Goal: Information Seeking & Learning: Find specific fact

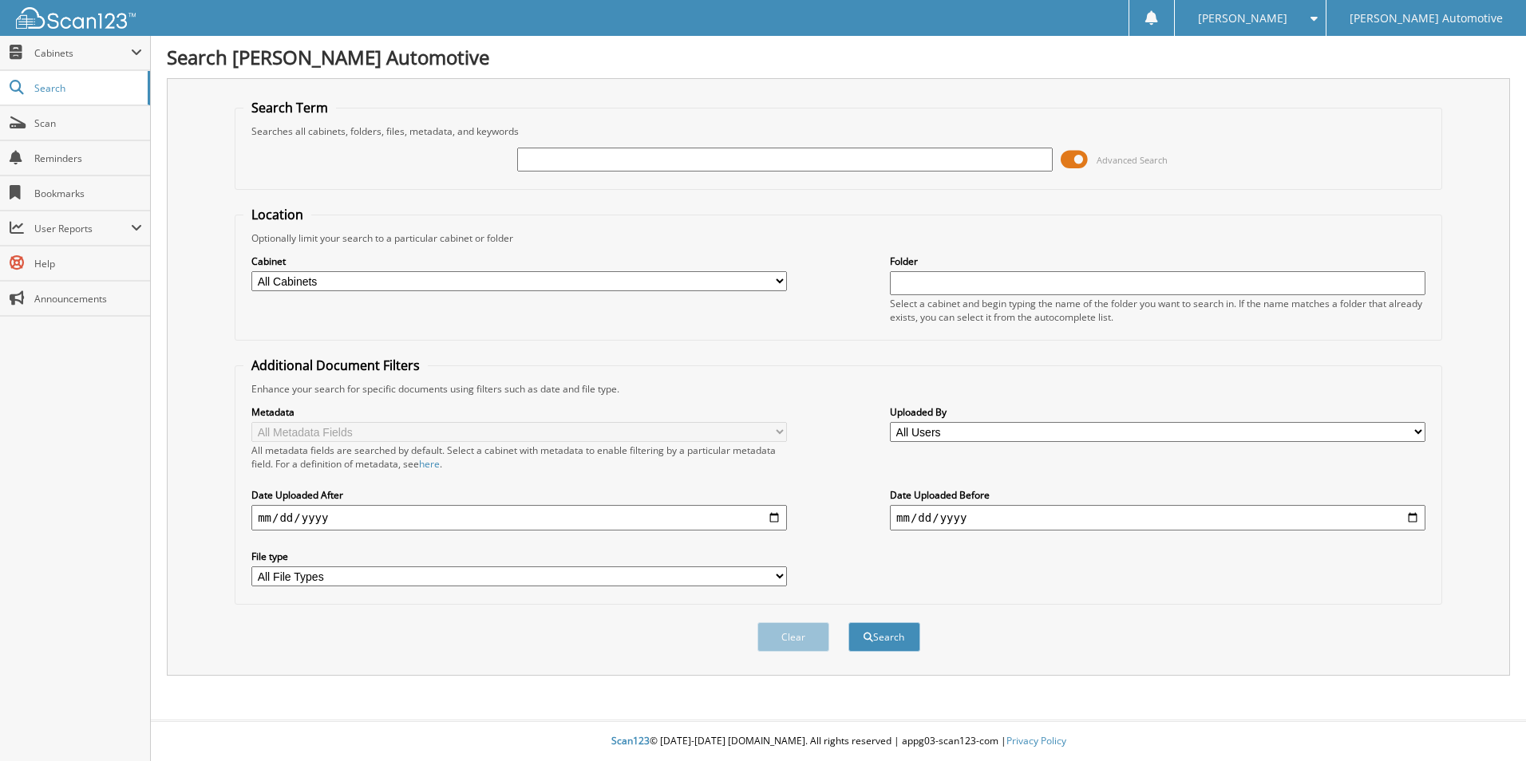
click at [1060, 279] on input "text" at bounding box center [1158, 283] width 536 height 24
click at [795, 168] on input "text" at bounding box center [785, 160] width 536 height 24
type input "5"
type input "49375"
click at [848, 623] on button "Search" at bounding box center [884, 638] width 72 height 30
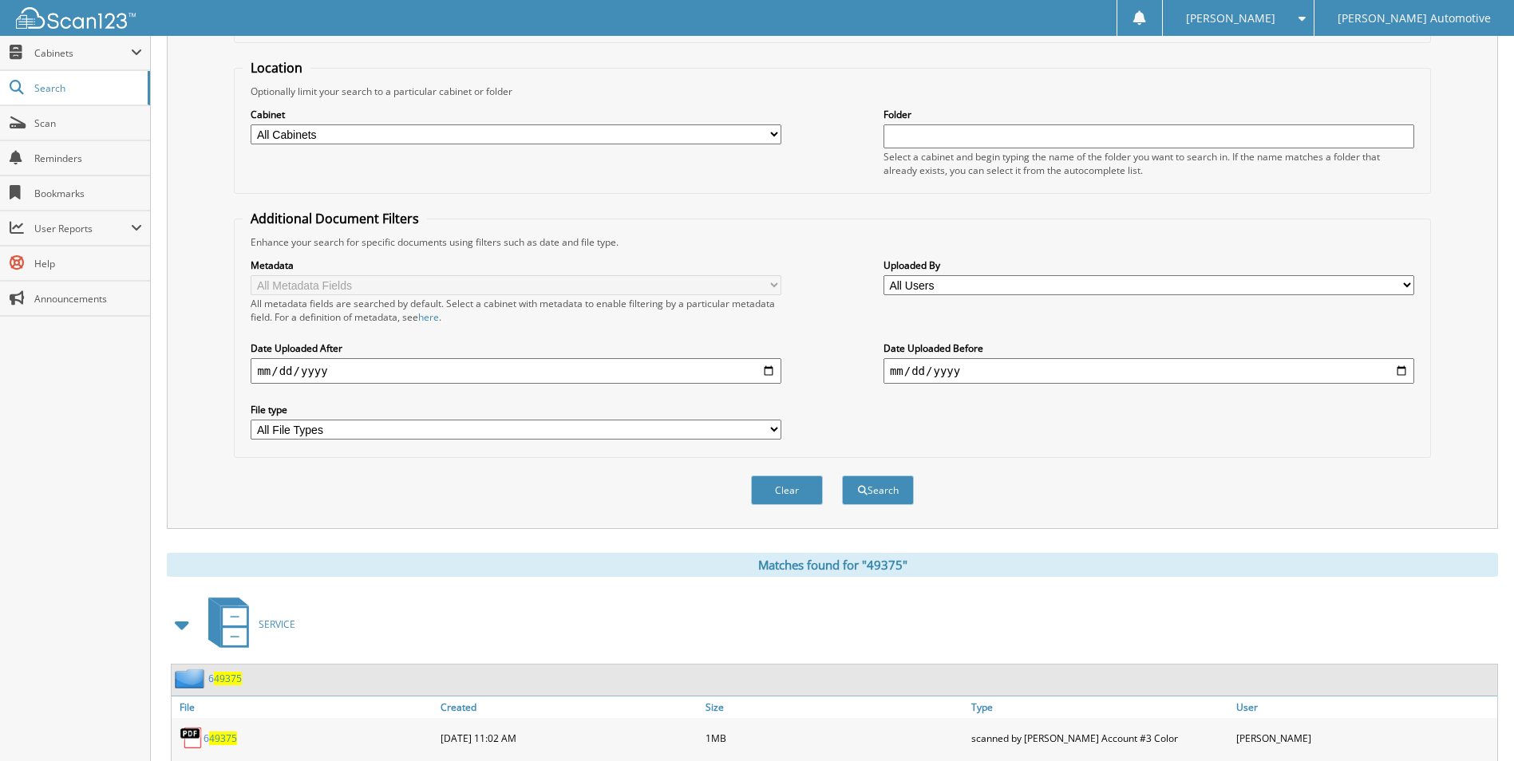
scroll to position [160, 0]
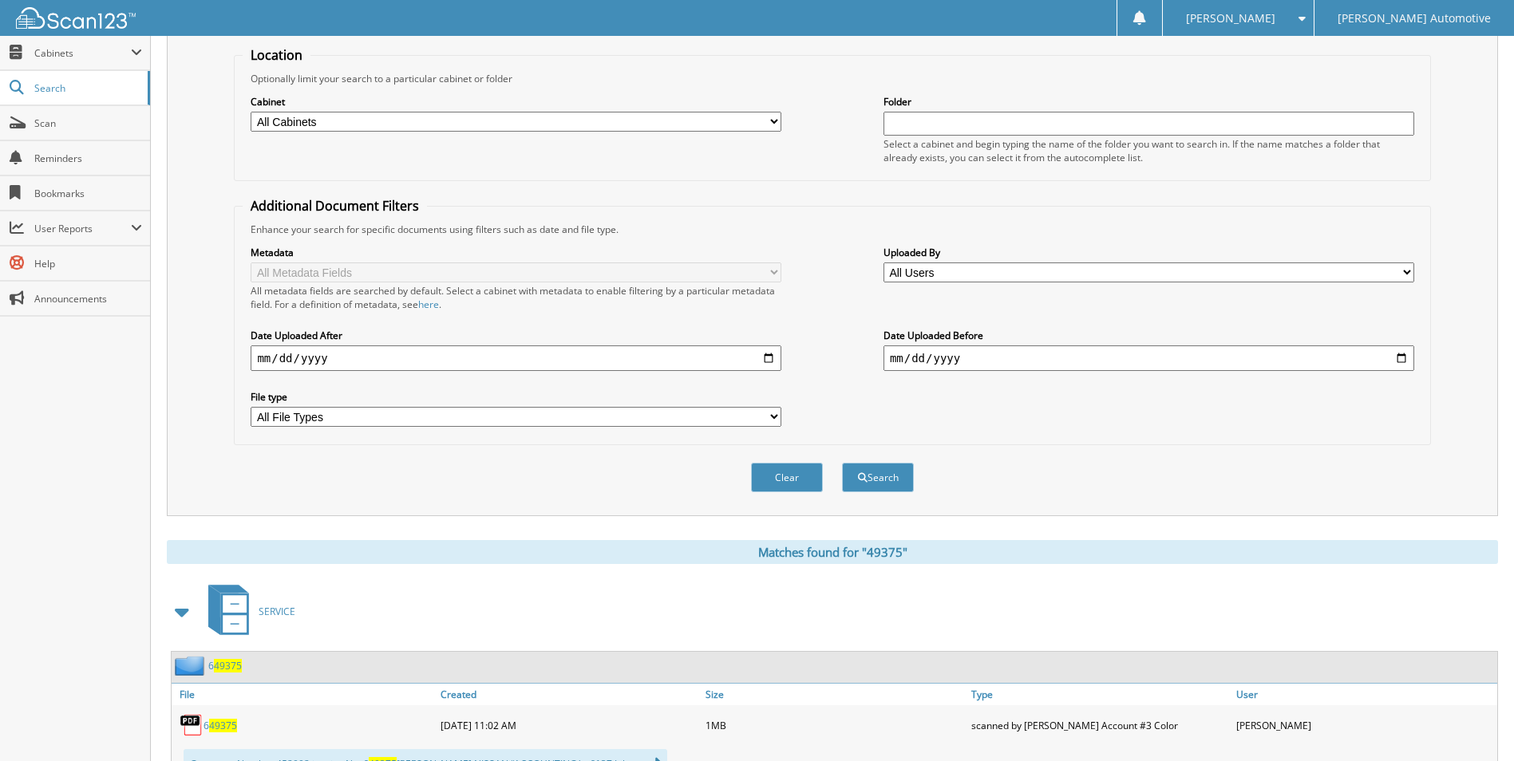
click at [181, 616] on span at bounding box center [183, 612] width 22 height 29
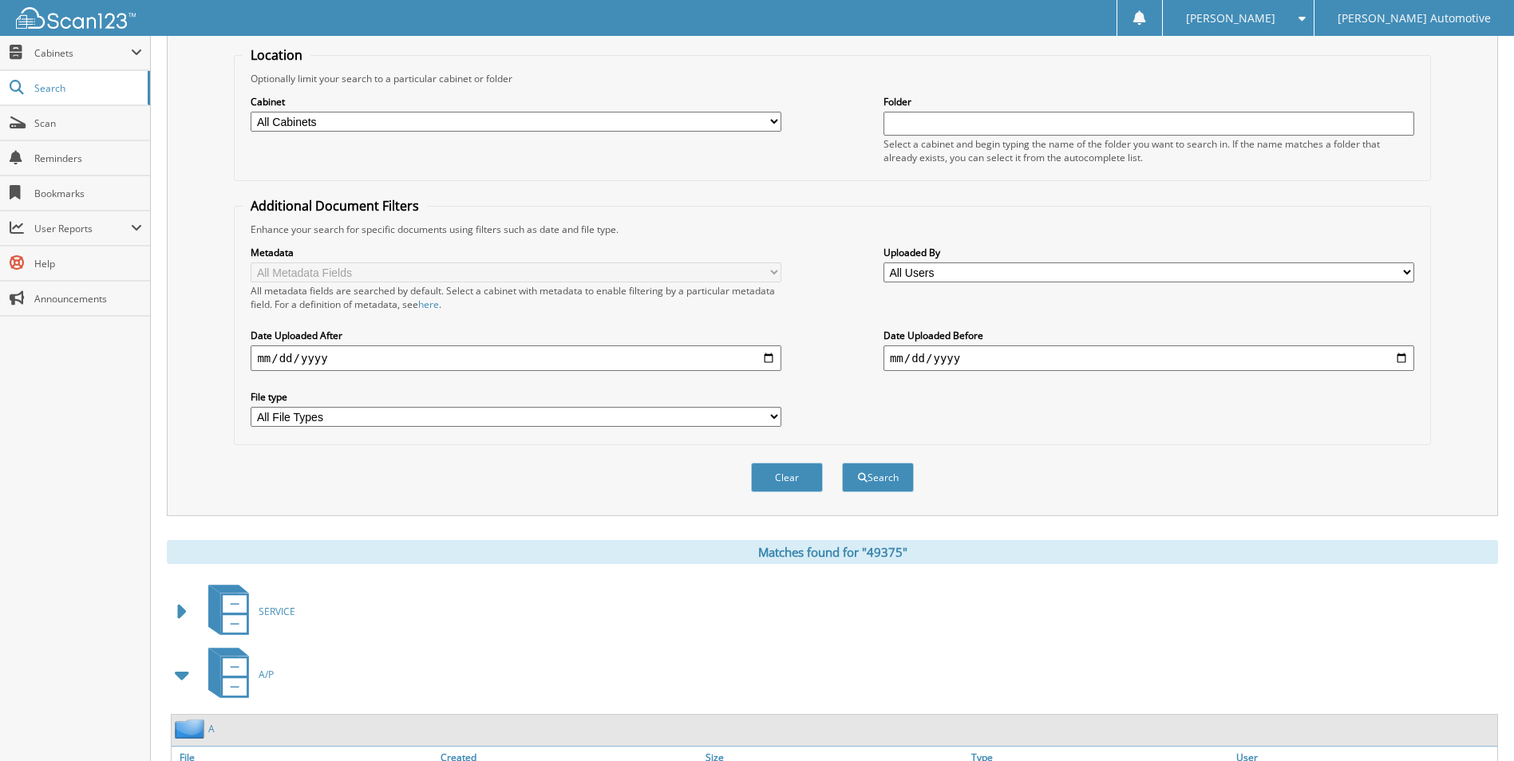
scroll to position [239, 0]
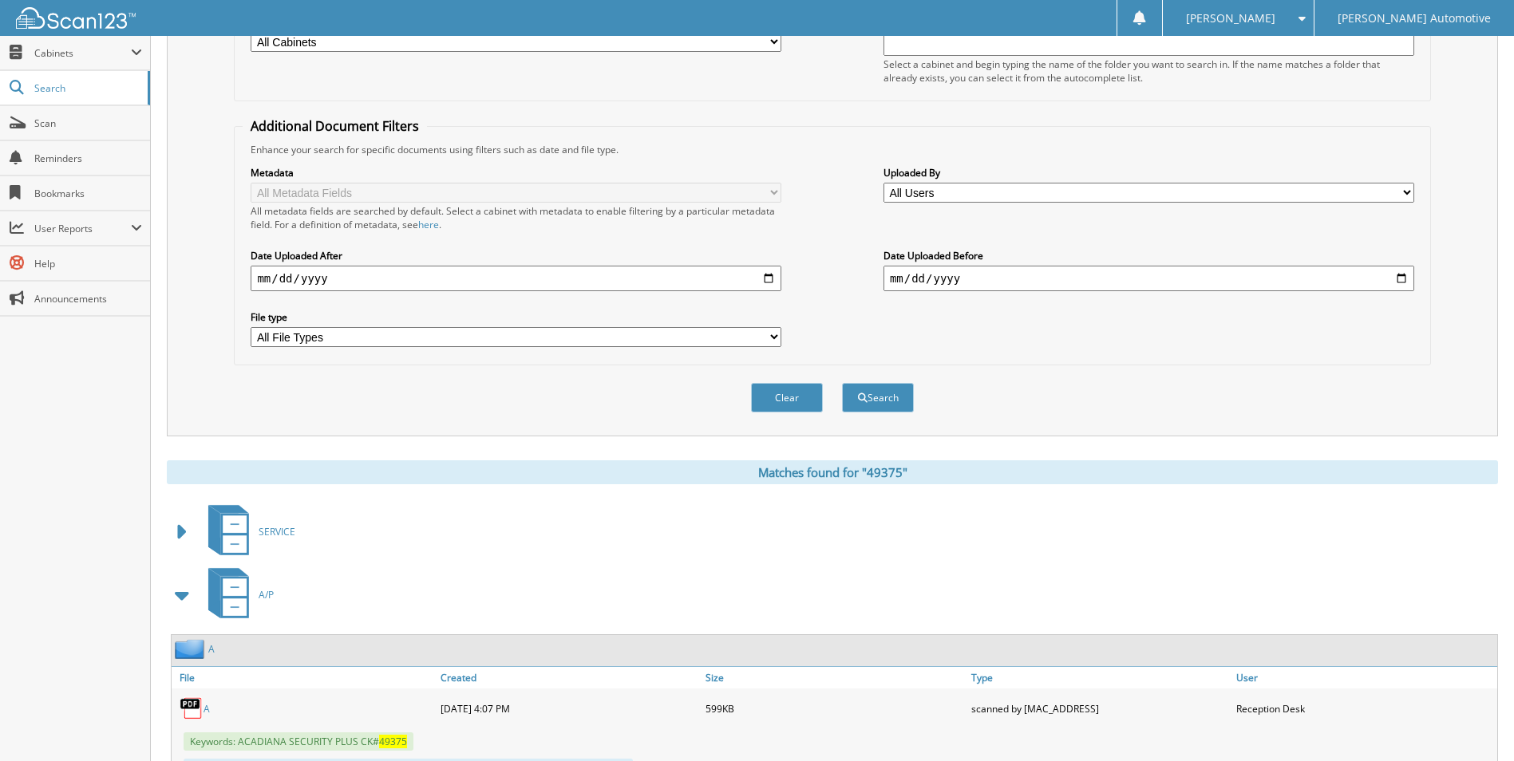
click at [209, 707] on link "A" at bounding box center [207, 709] width 6 height 14
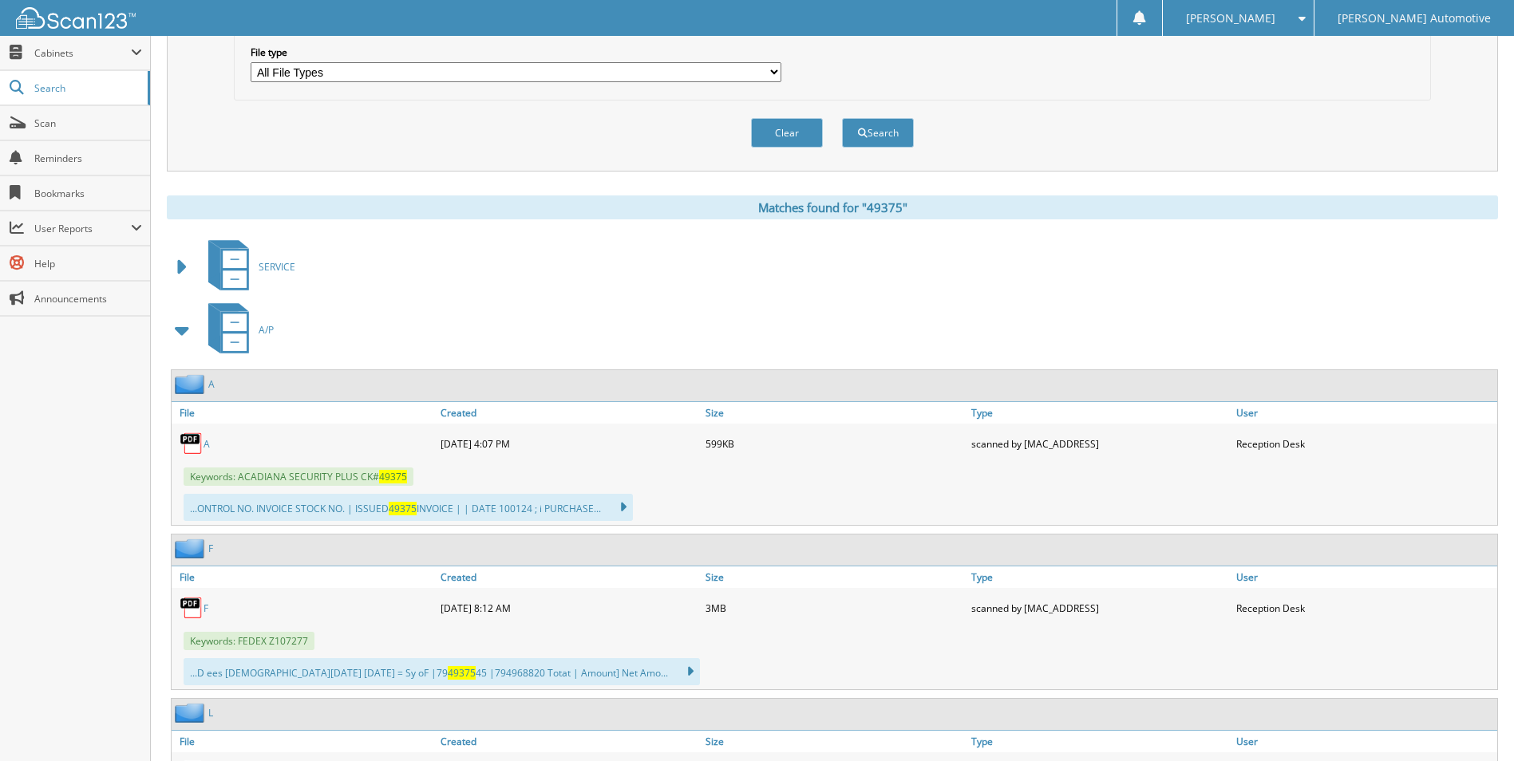
scroll to position [639, 0]
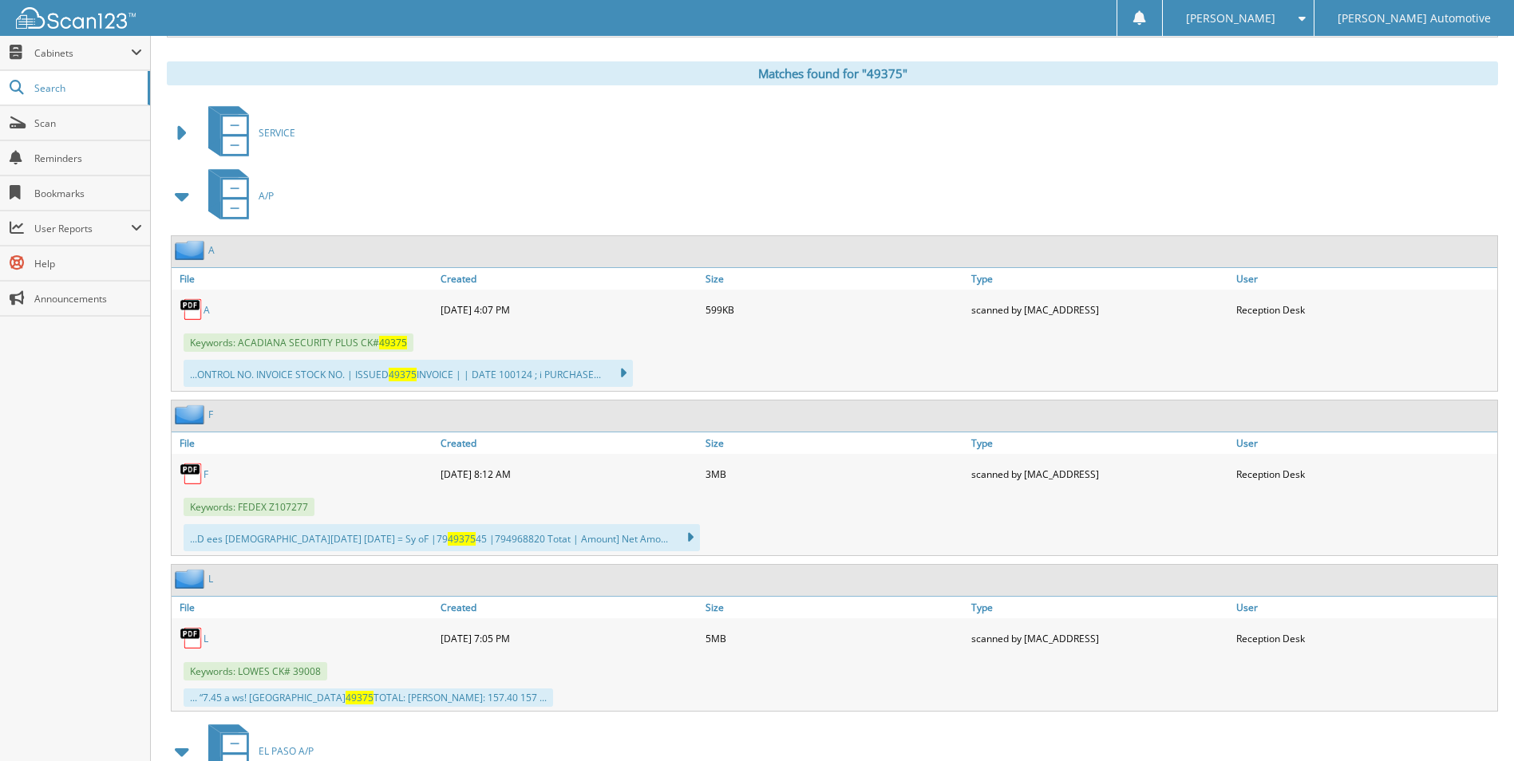
click at [801, 743] on div "EL PASO A/P" at bounding box center [832, 751] width 1331 height 63
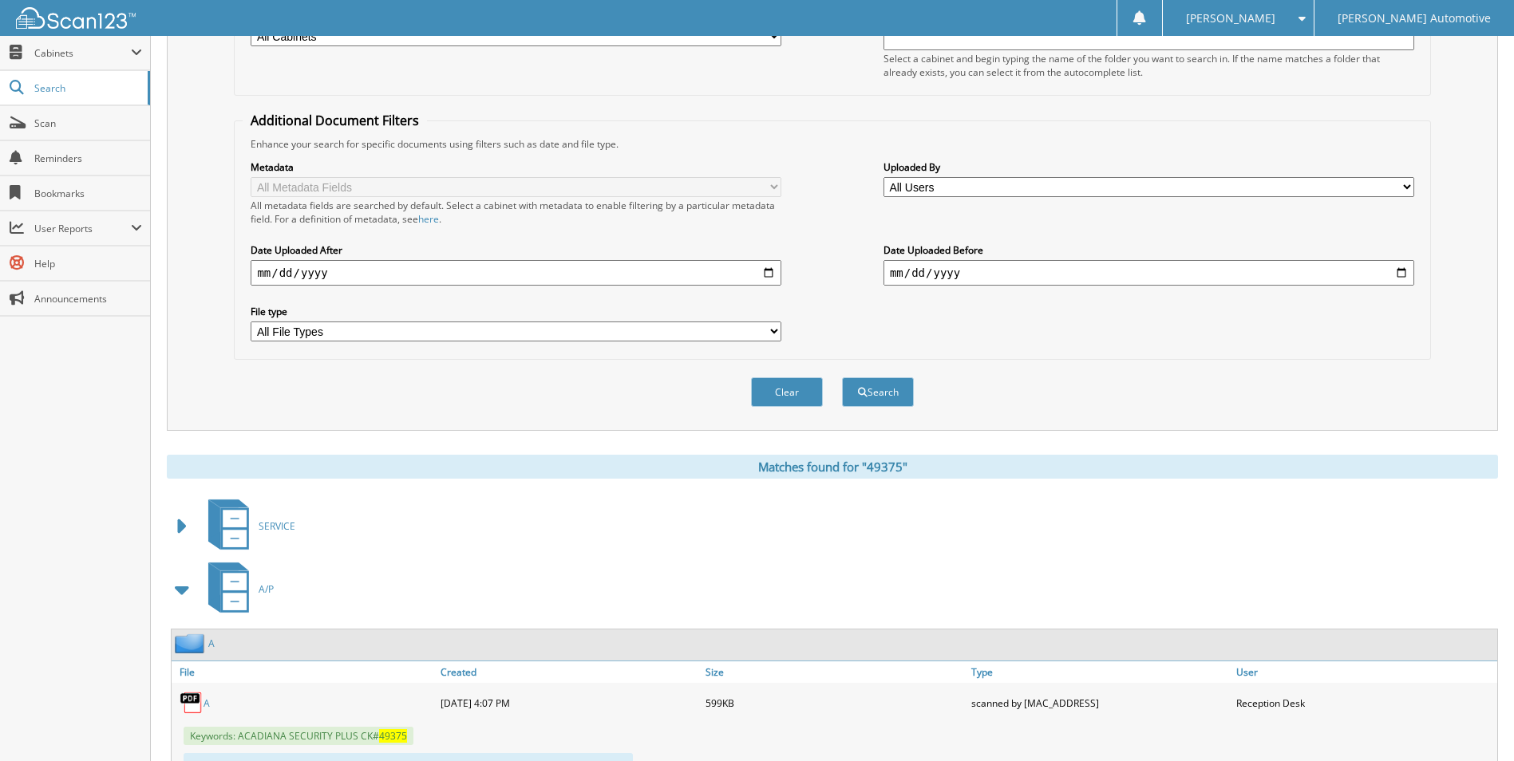
scroll to position [239, 0]
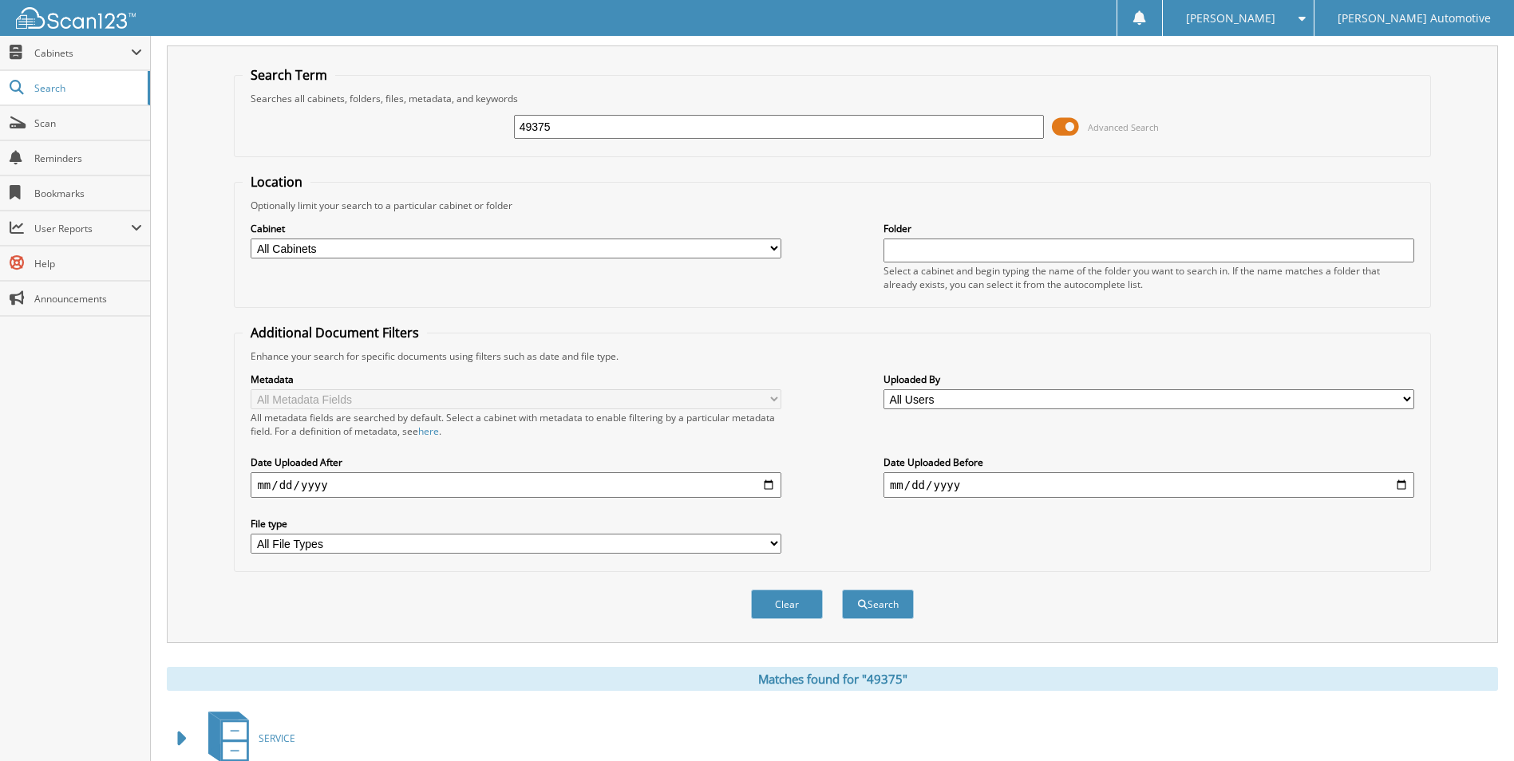
scroll to position [0, 0]
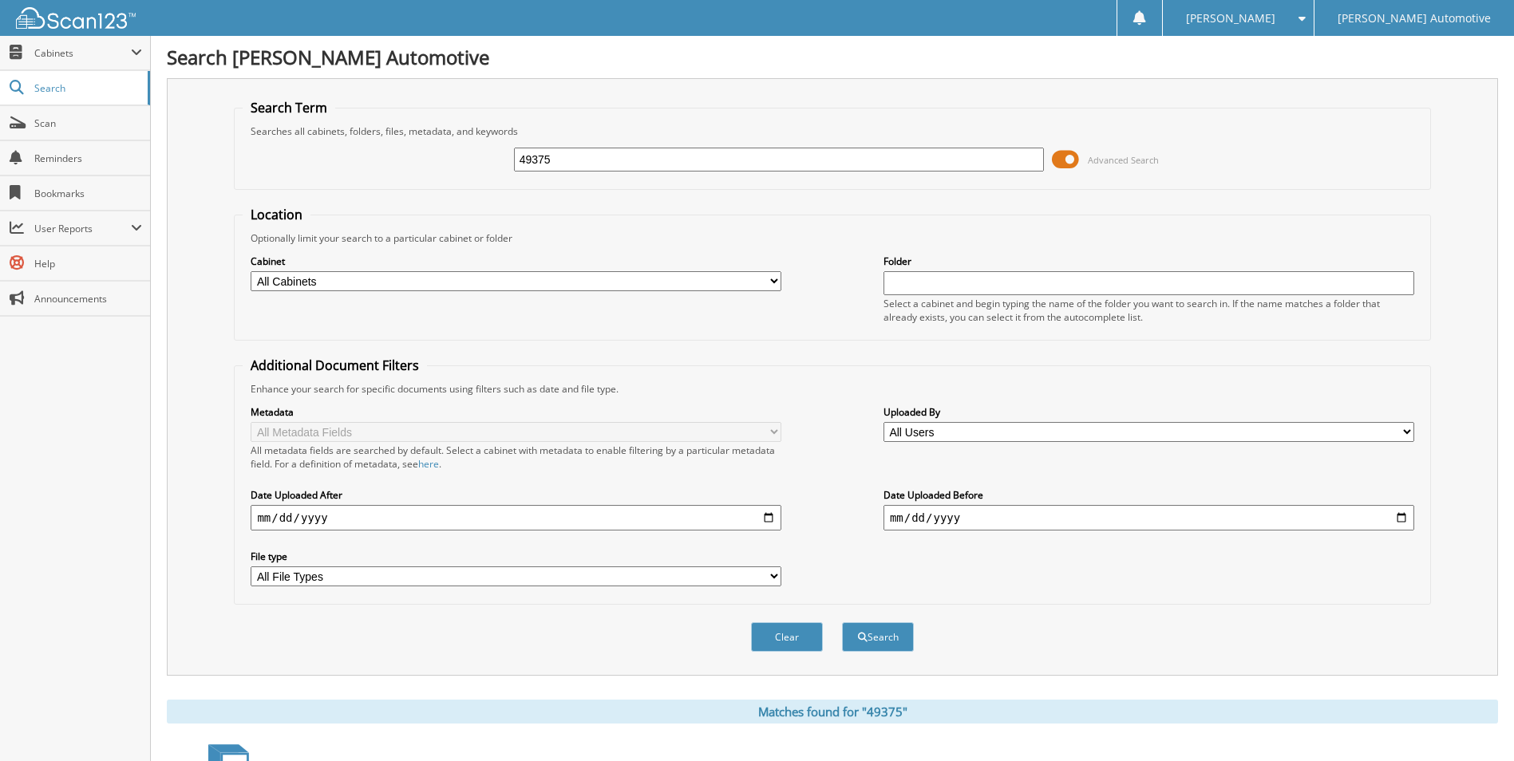
click at [606, 625] on div "Clear Search" at bounding box center [832, 637] width 1196 height 65
click at [385, 610] on div "Clear Search" at bounding box center [832, 637] width 1196 height 65
